Goal: Check status: Check status

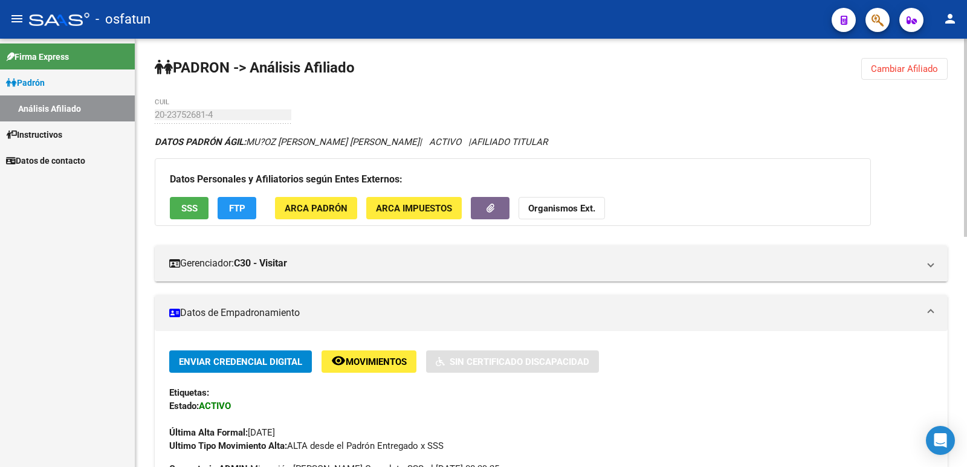
click at [923, 77] on button "Cambiar Afiliado" at bounding box center [904, 69] width 86 height 22
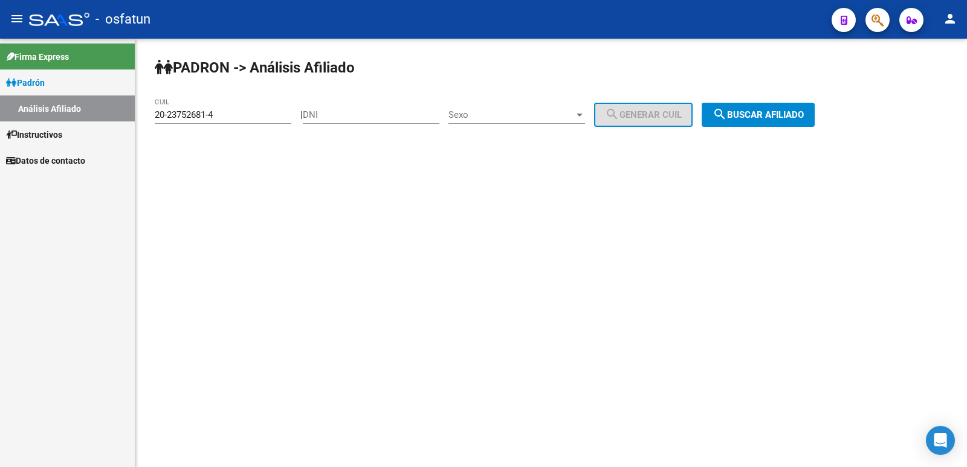
click at [399, 122] on div "DNI" at bounding box center [371, 111] width 137 height 26
click at [388, 112] on input "DNI" at bounding box center [371, 114] width 137 height 11
paste input "26450701"
type input "26450701"
click at [490, 118] on span "Sexo" at bounding box center [511, 114] width 126 height 11
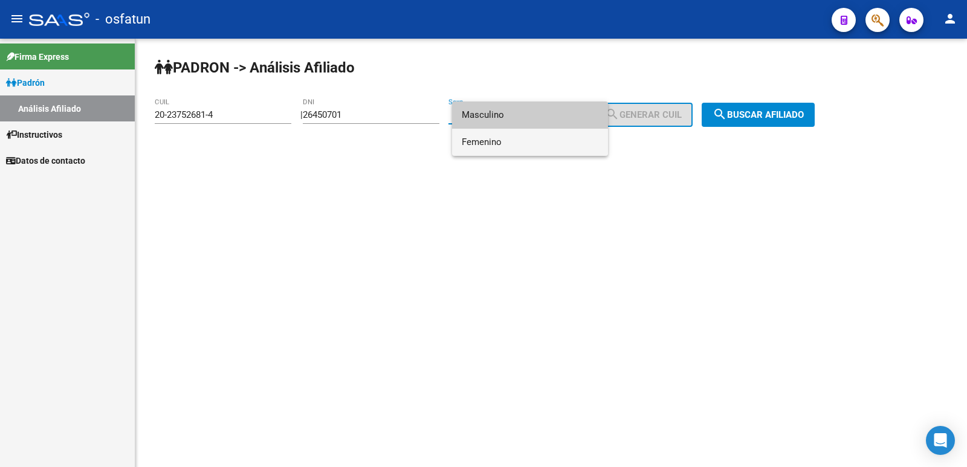
click at [506, 138] on span "Femenino" at bounding box center [530, 142] width 137 height 27
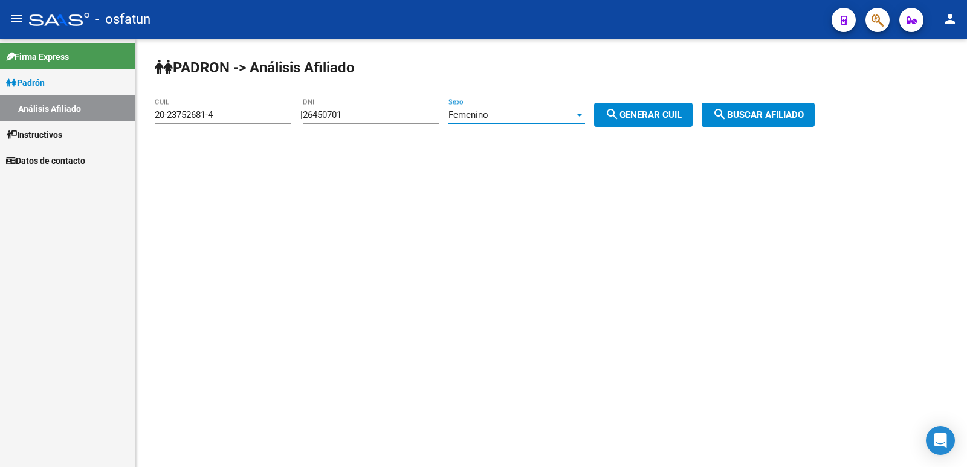
click at [634, 109] on button "search Generar CUIL" at bounding box center [643, 115] width 98 height 24
type input "23-26450701-4"
click at [787, 105] on button "search Buscar afiliado" at bounding box center [757, 115] width 113 height 24
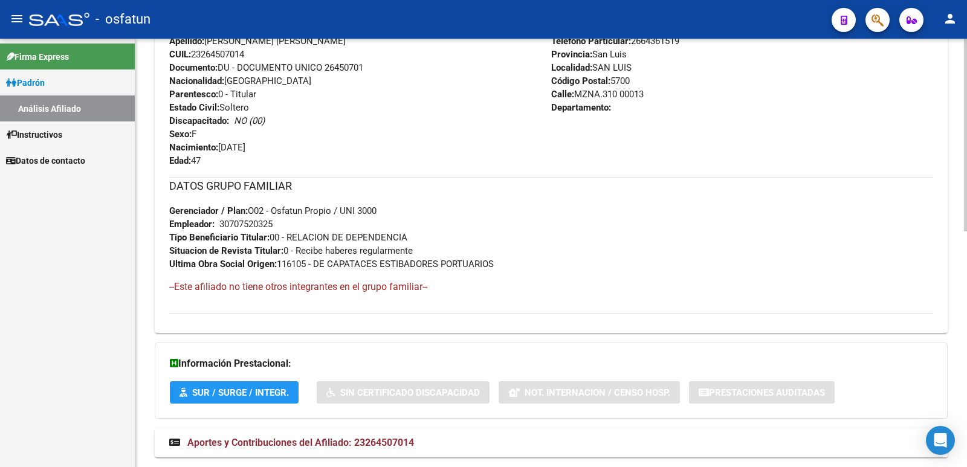
scroll to position [524, 0]
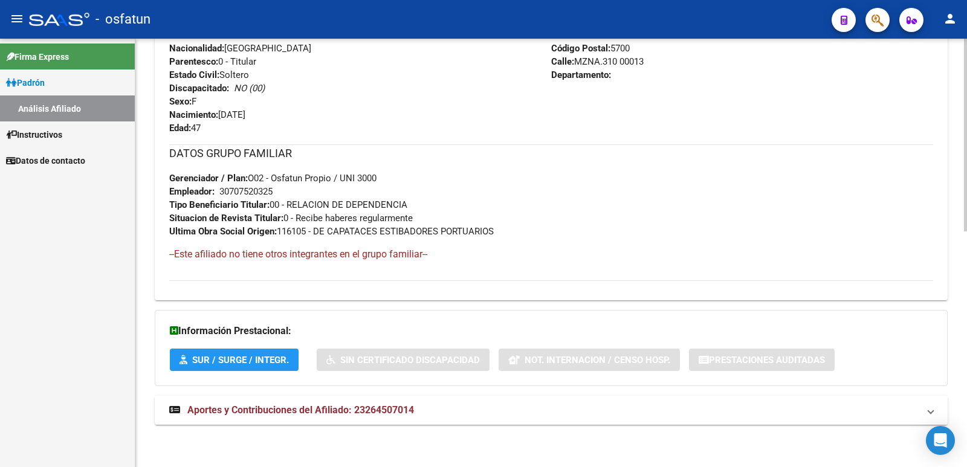
click at [376, 409] on span "Aportes y Contribuciones del Afiliado: 23264507014" at bounding box center [300, 409] width 227 height 11
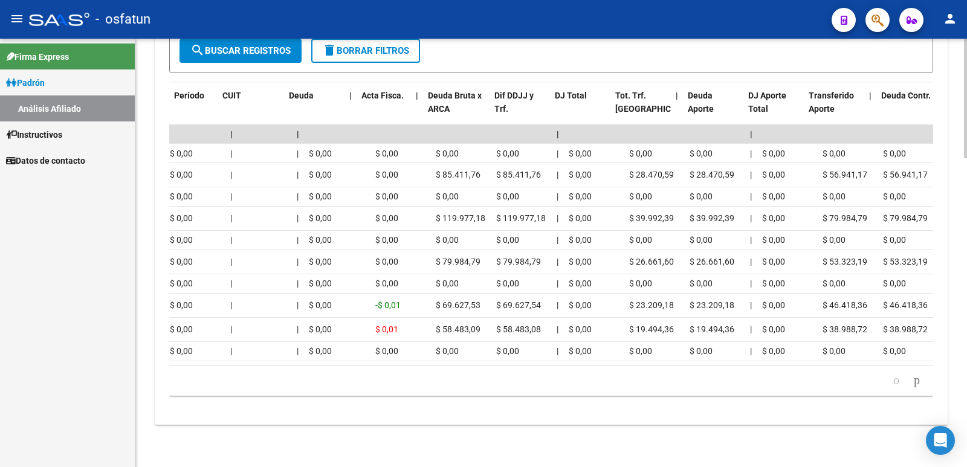
scroll to position [0, 0]
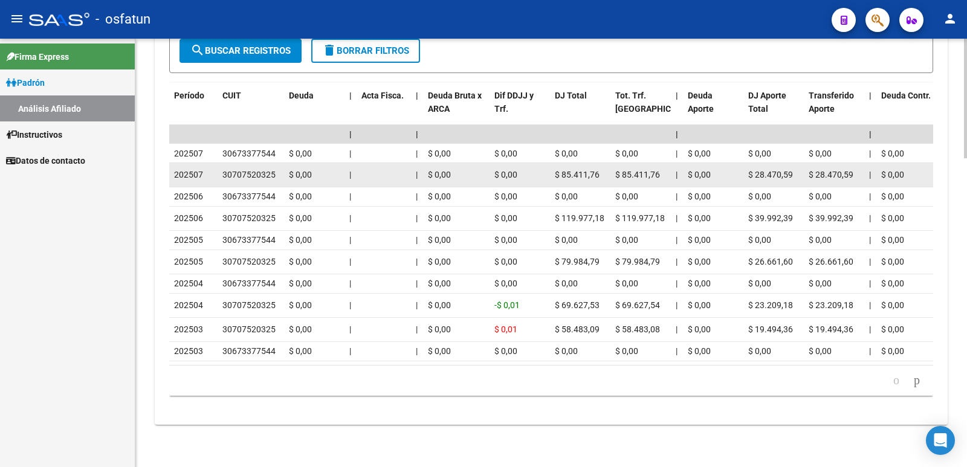
click at [780, 170] on span "$ 28.470,59" at bounding box center [770, 175] width 45 height 10
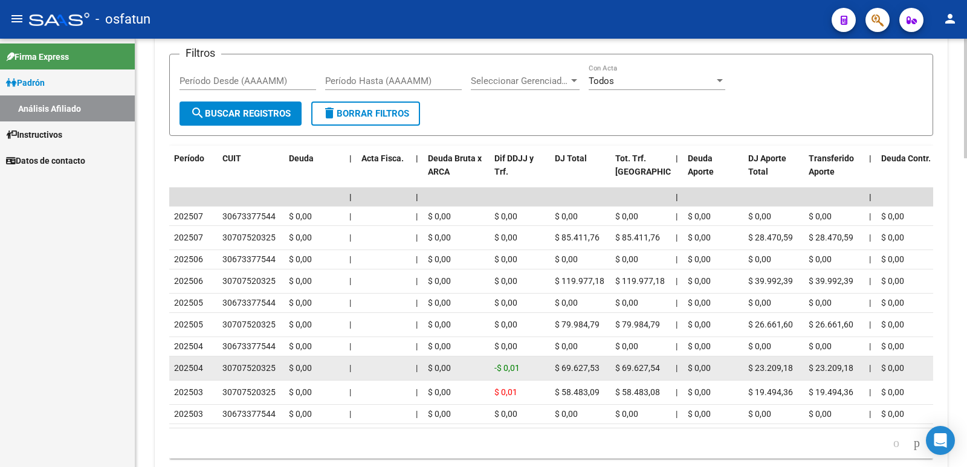
scroll to position [1046, 0]
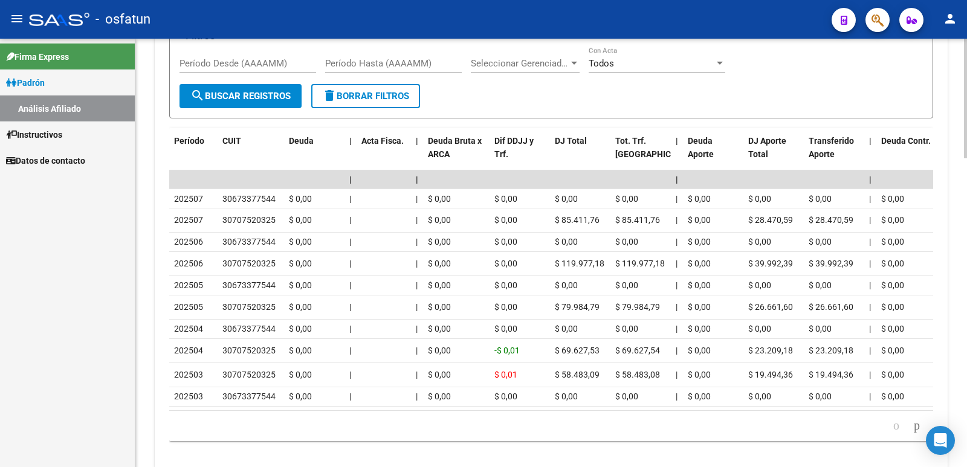
click at [765, 68] on div "Filtros Período Desde (AAAAMM) Período Hasta (AAAAMM) Seleccionar Gerenciador S…" at bounding box center [550, 65] width 743 height 37
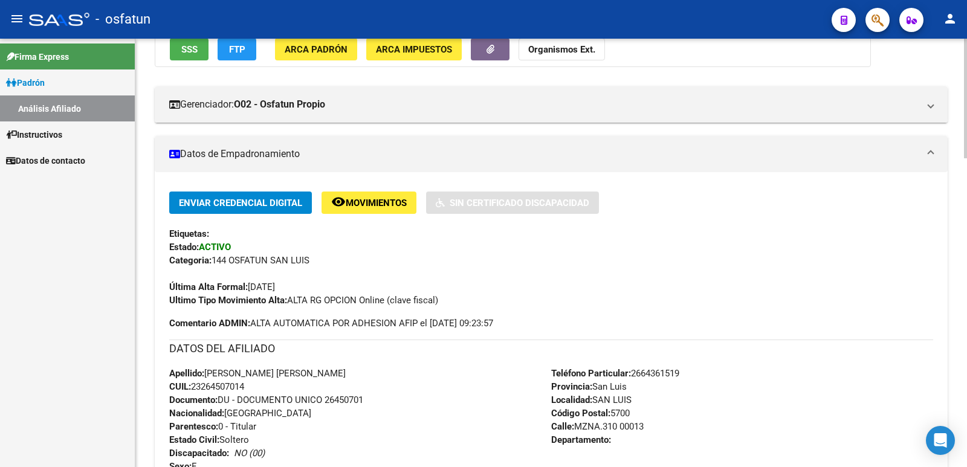
scroll to position [140, 0]
